Goal: Task Accomplishment & Management: Complete application form

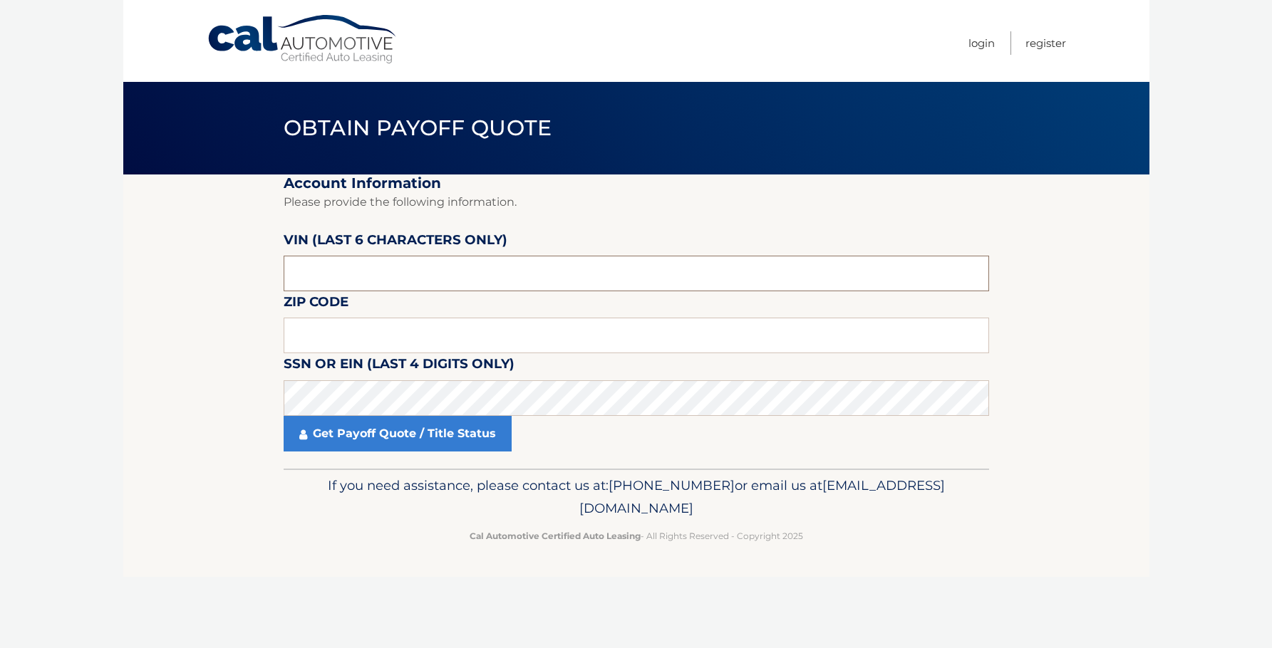
click at [374, 278] on input "text" at bounding box center [636, 274] width 705 height 36
type input "616671"
click at [353, 346] on input "text" at bounding box center [636, 336] width 705 height 36
click at [359, 341] on input "text" at bounding box center [636, 336] width 705 height 36
type input "07601"
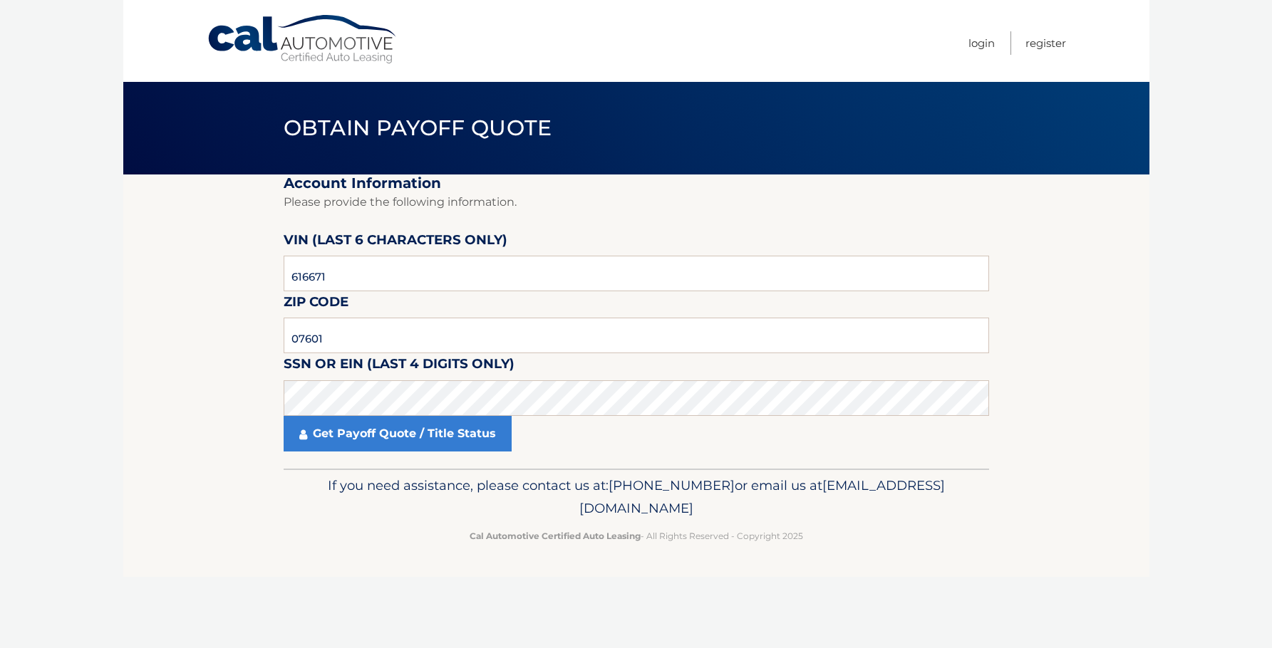
click at [152, 435] on section "Account Information Please provide the following information. VIN (last 6 chara…" at bounding box center [636, 322] width 1026 height 294
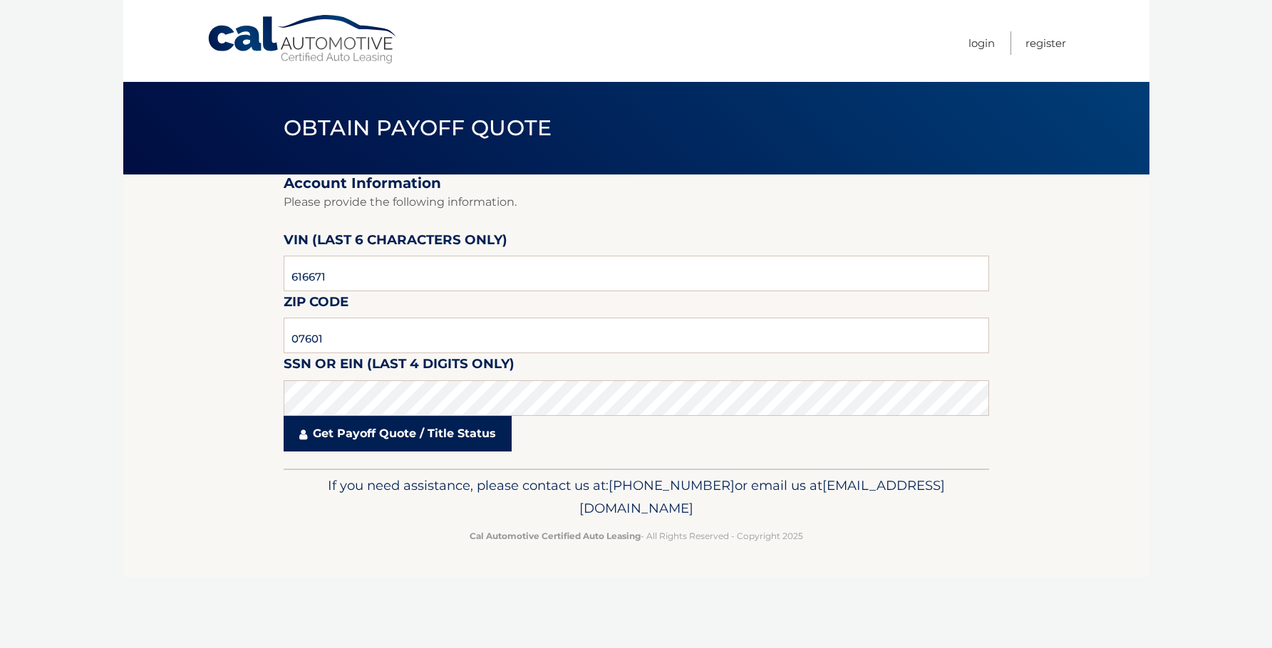
click at [358, 433] on link "Get Payoff Quote / Title Status" at bounding box center [398, 434] width 228 height 36
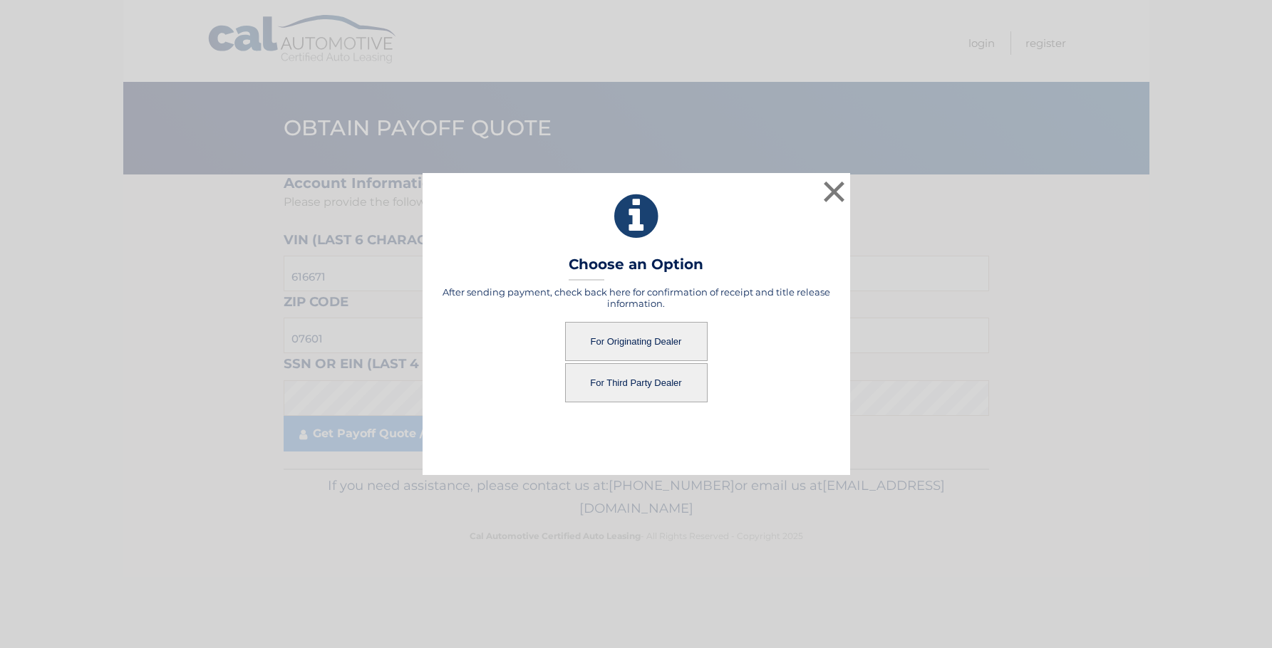
click at [654, 346] on button "For Originating Dealer" at bounding box center [636, 341] width 143 height 39
